Goal: Navigation & Orientation: Find specific page/section

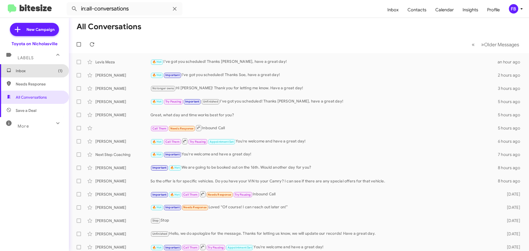
click at [45, 70] on span "Inbox (1)" at bounding box center [39, 71] width 47 height 6
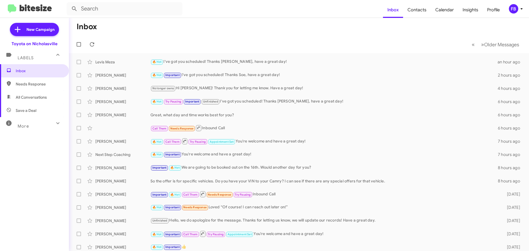
click at [45, 98] on span "All Conversations" at bounding box center [31, 97] width 31 height 6
type input "in:all-conversations"
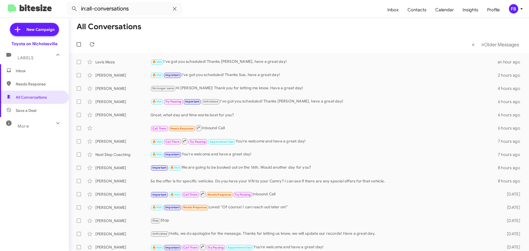
click at [38, 71] on span "Inbox" at bounding box center [39, 71] width 47 height 6
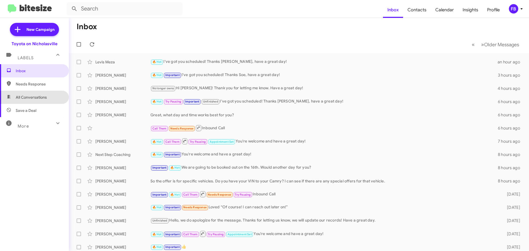
click at [37, 98] on span "All Conversations" at bounding box center [31, 97] width 31 height 6
type input "in:all-conversations"
